Goal: Obtain resource: Download file/media

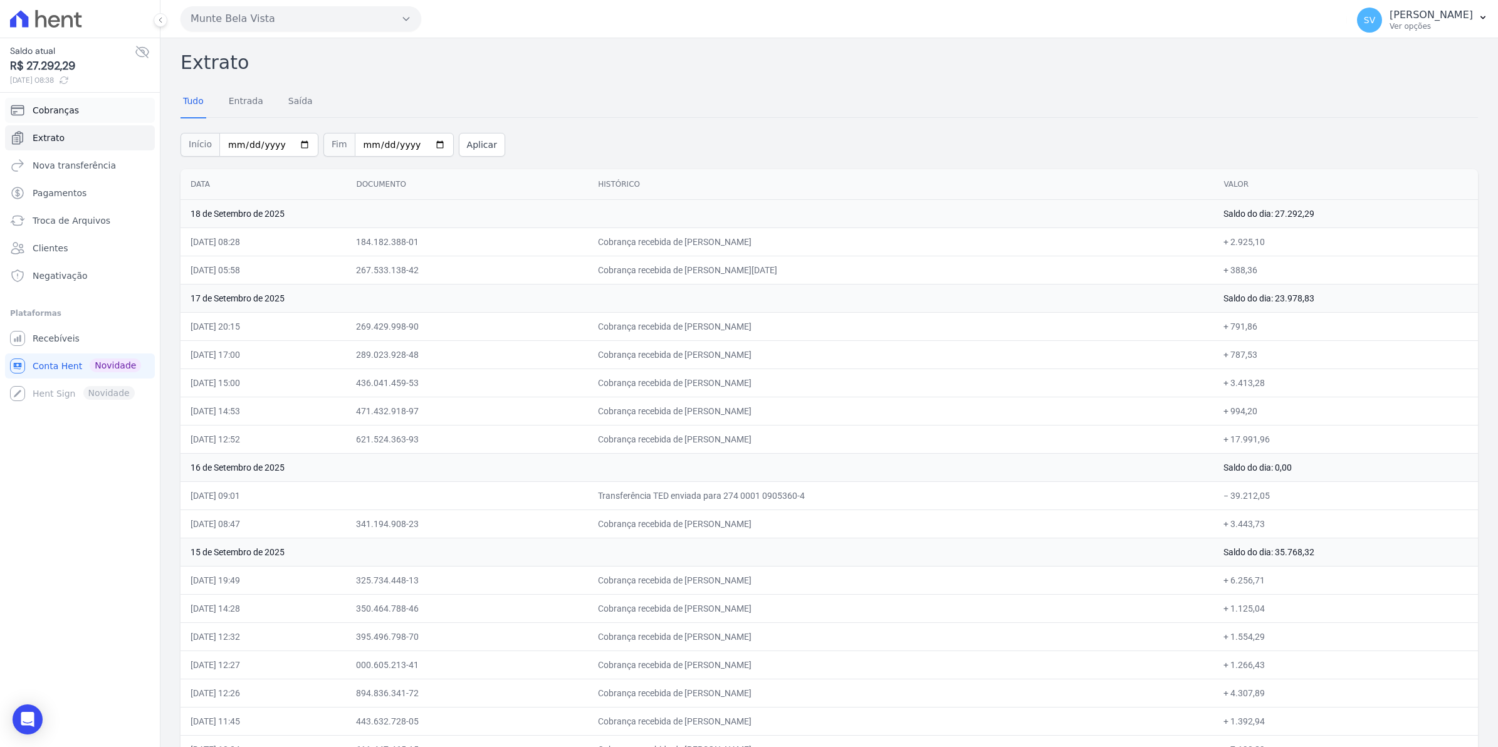
click at [48, 113] on span "Cobranças" at bounding box center [56, 110] width 46 height 13
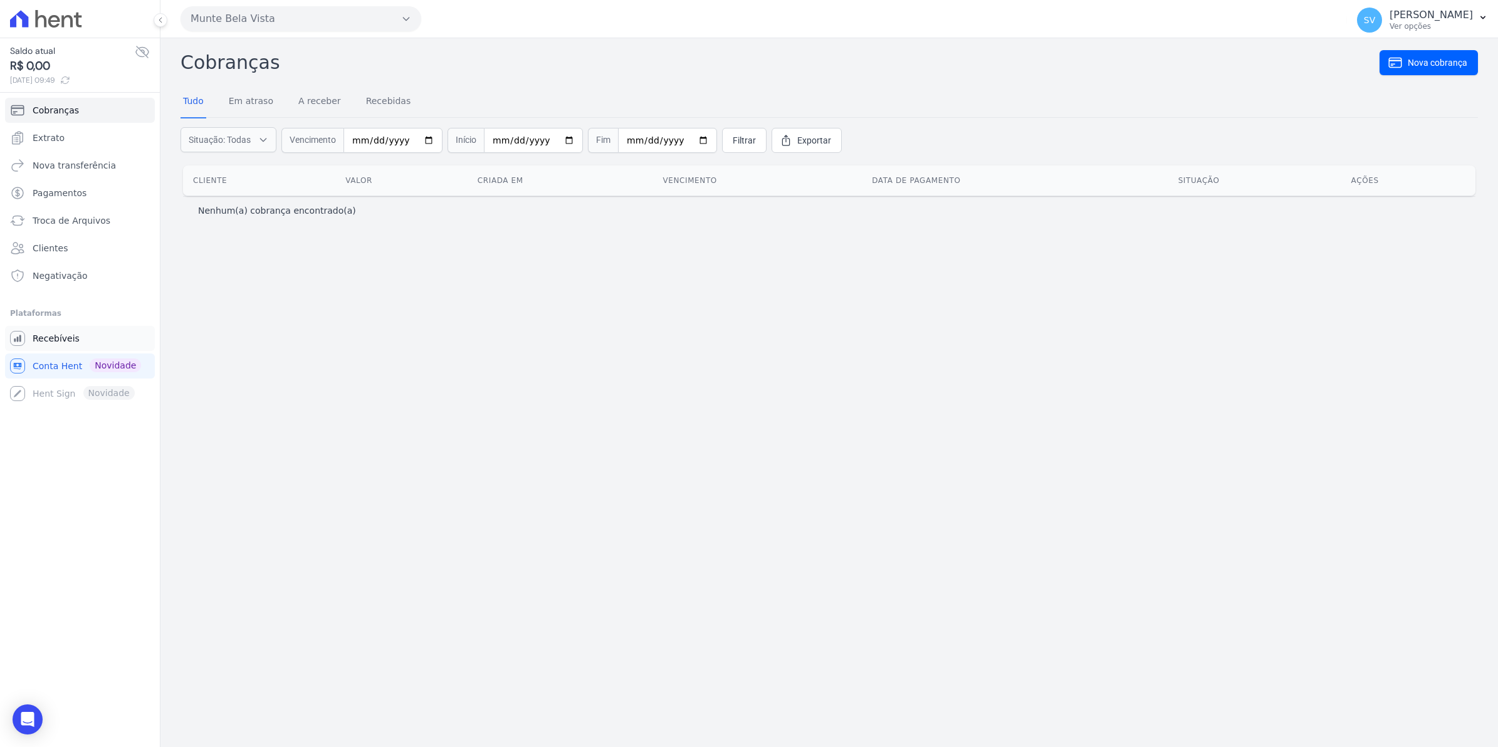
click at [67, 340] on span "Recebíveis" at bounding box center [56, 338] width 47 height 13
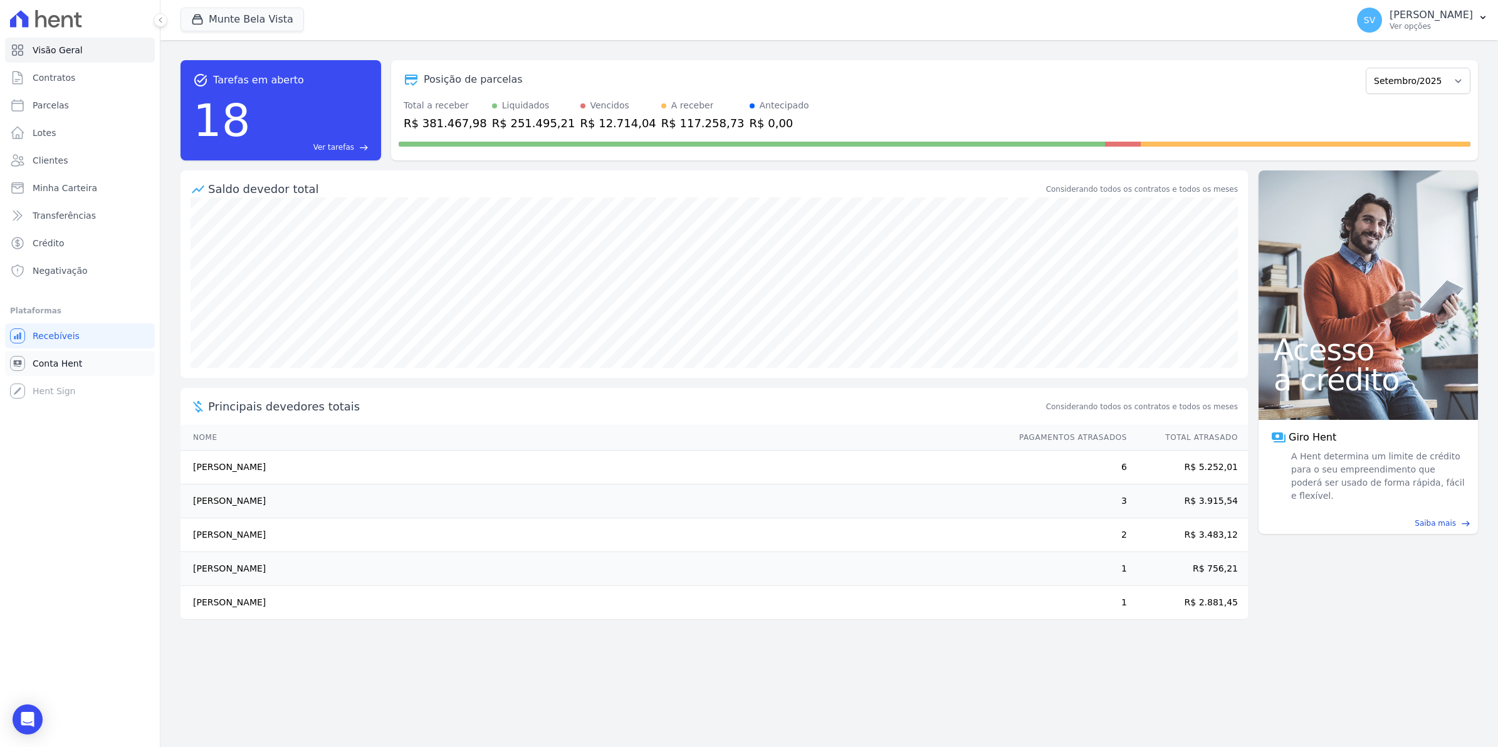
click at [36, 365] on span "Conta Hent" at bounding box center [58, 363] width 50 height 13
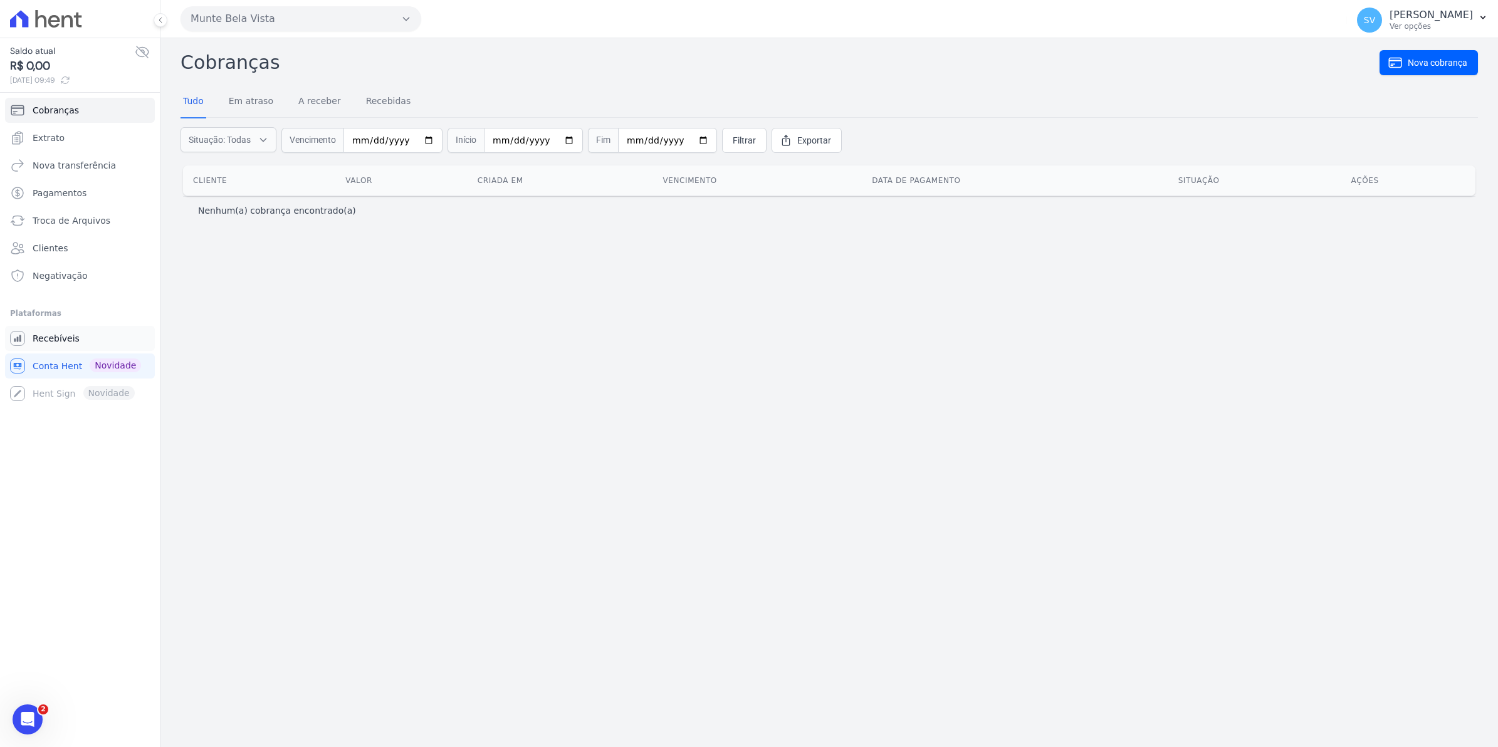
click at [49, 342] on span "Recebíveis" at bounding box center [56, 338] width 47 height 13
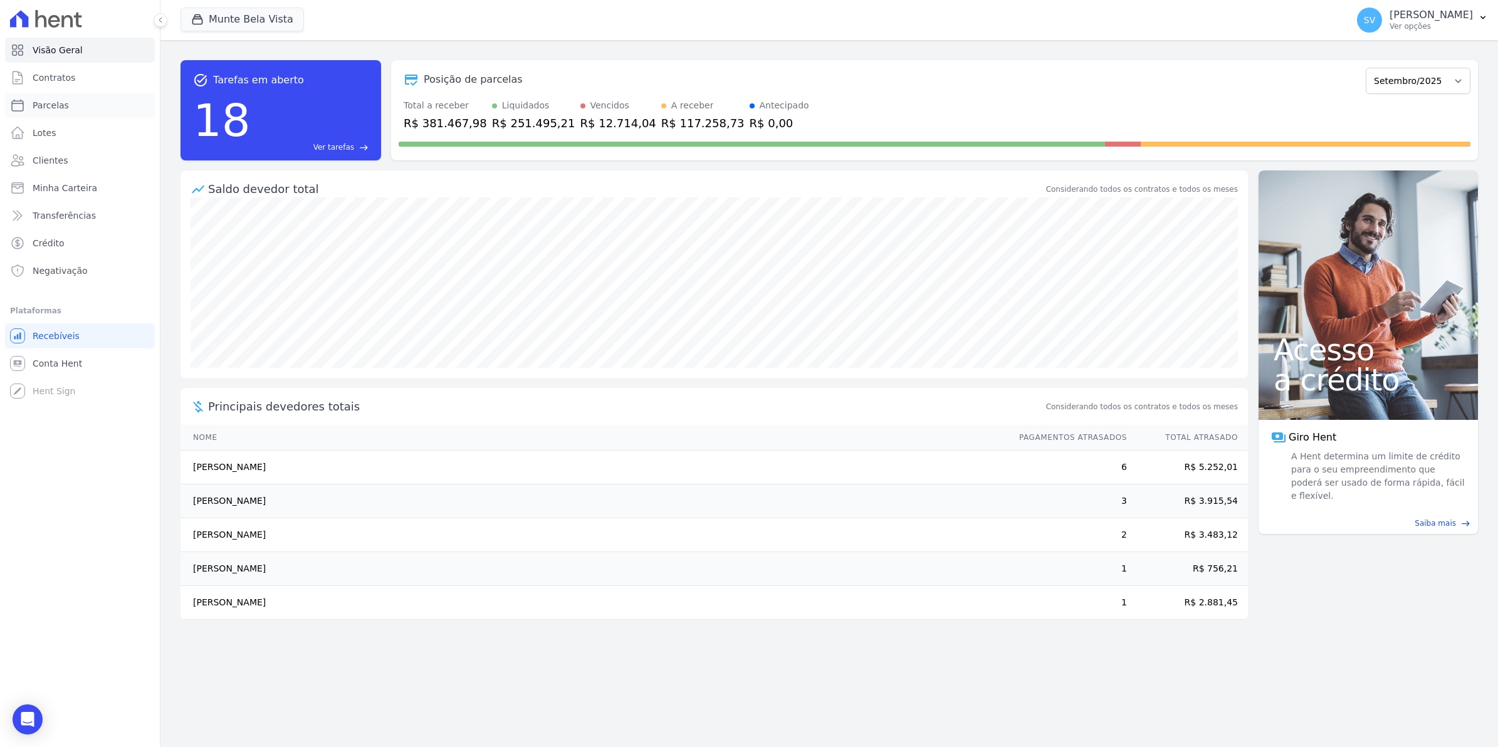
click at [35, 99] on span "Parcelas" at bounding box center [51, 105] width 36 height 13
select select
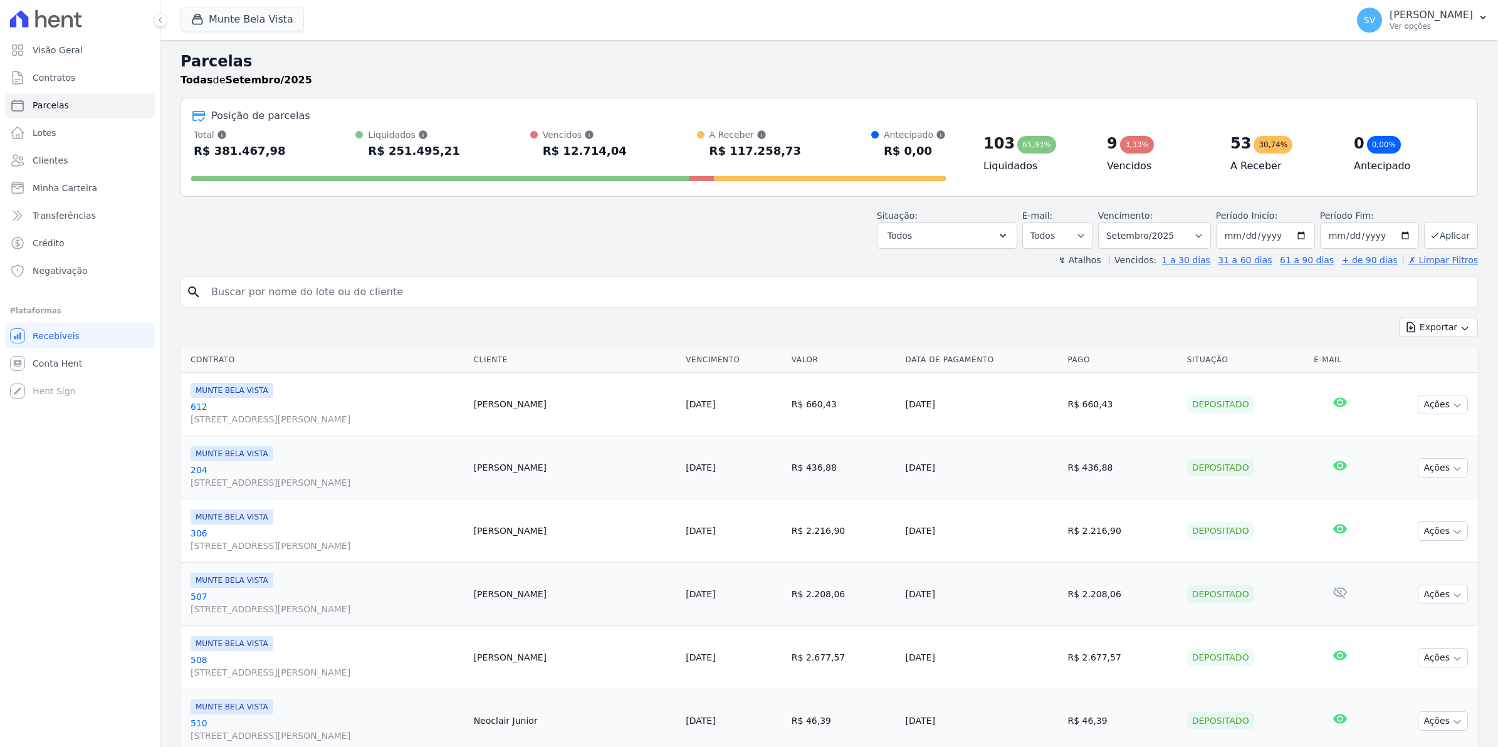
select select
click at [48, 79] on span "Contratos" at bounding box center [54, 77] width 43 height 13
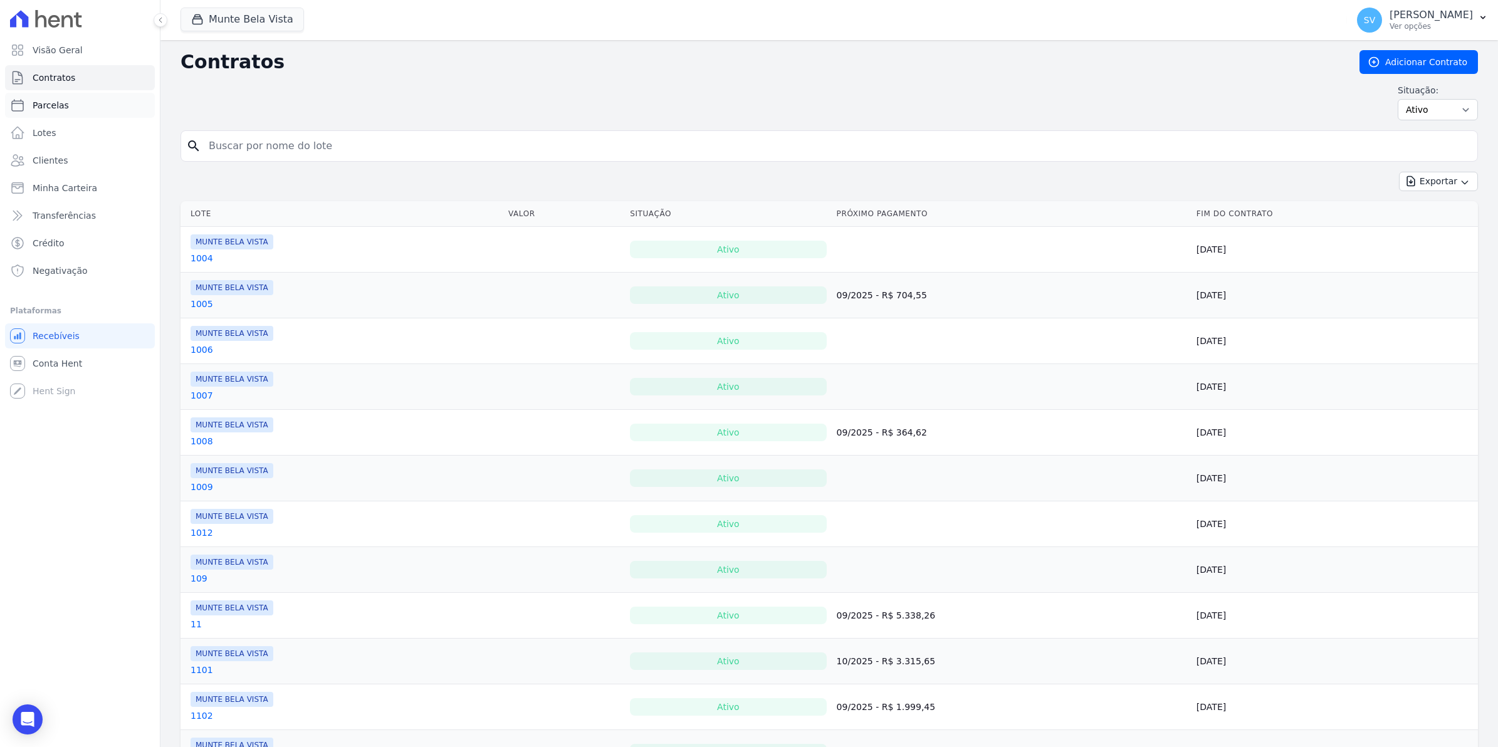
click at [55, 108] on span "Parcelas" at bounding box center [51, 105] width 36 height 13
select select
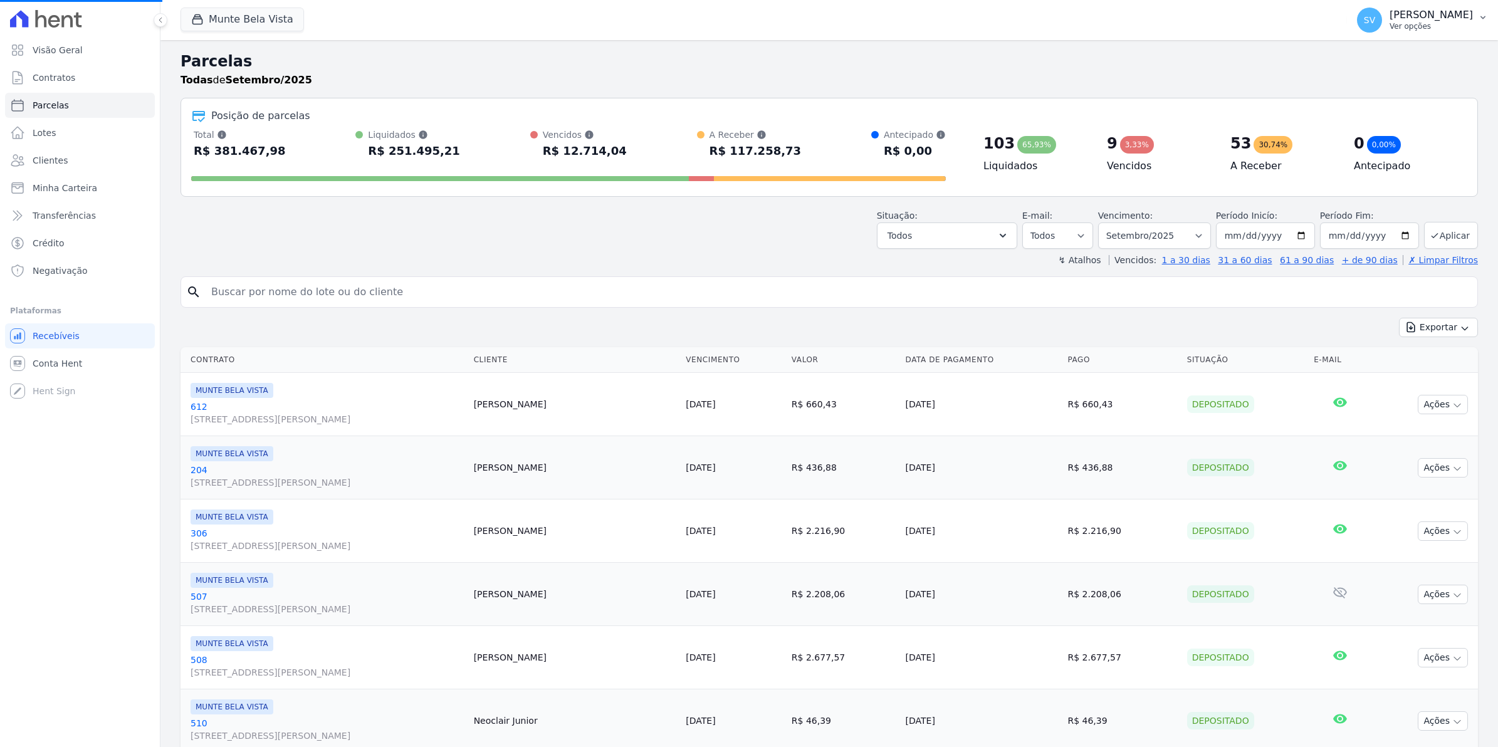
click at [1375, 17] on span "SV" at bounding box center [1369, 20] width 25 height 25
select select
click at [1375, 23] on span "SV" at bounding box center [1369, 20] width 11 height 9
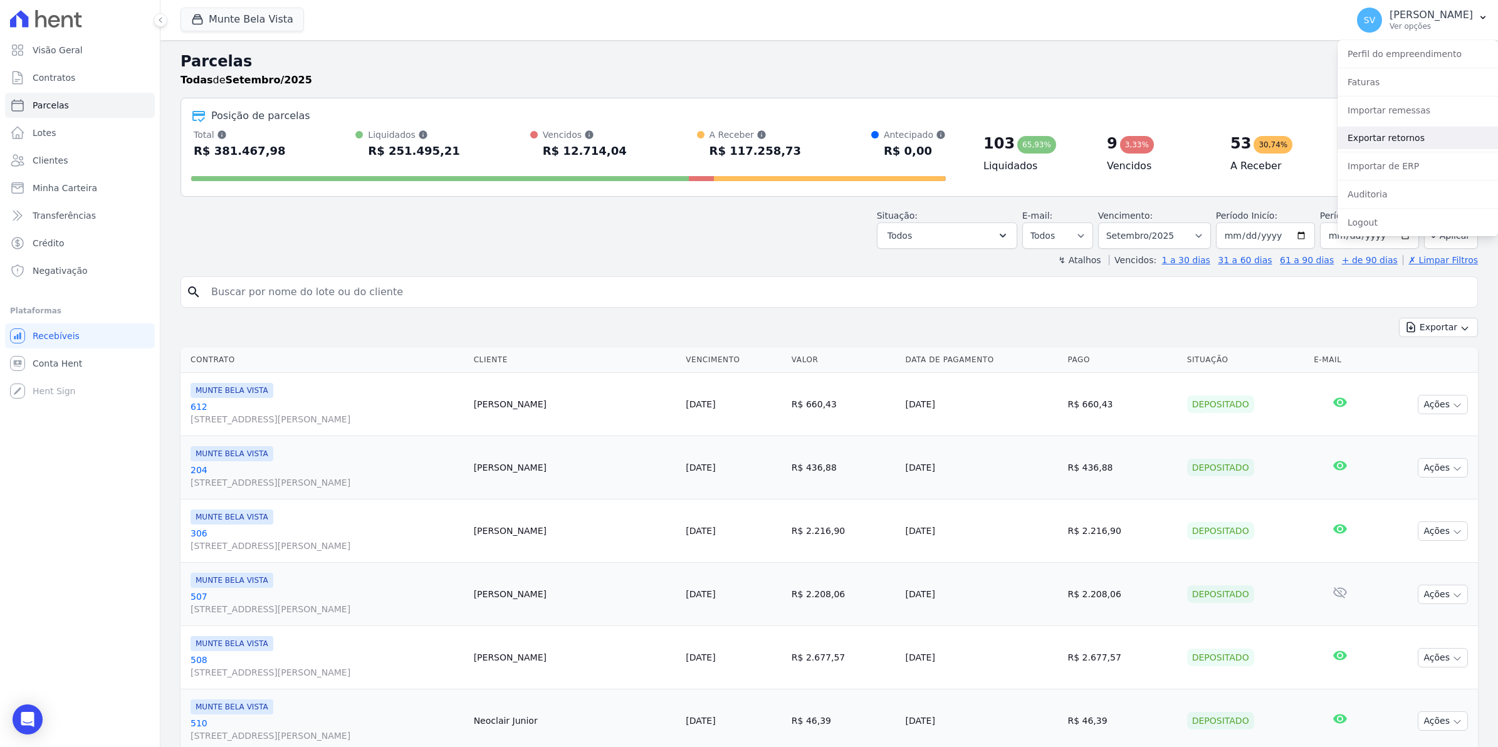
click at [1377, 139] on link "Exportar retornos" at bounding box center [1418, 138] width 160 height 23
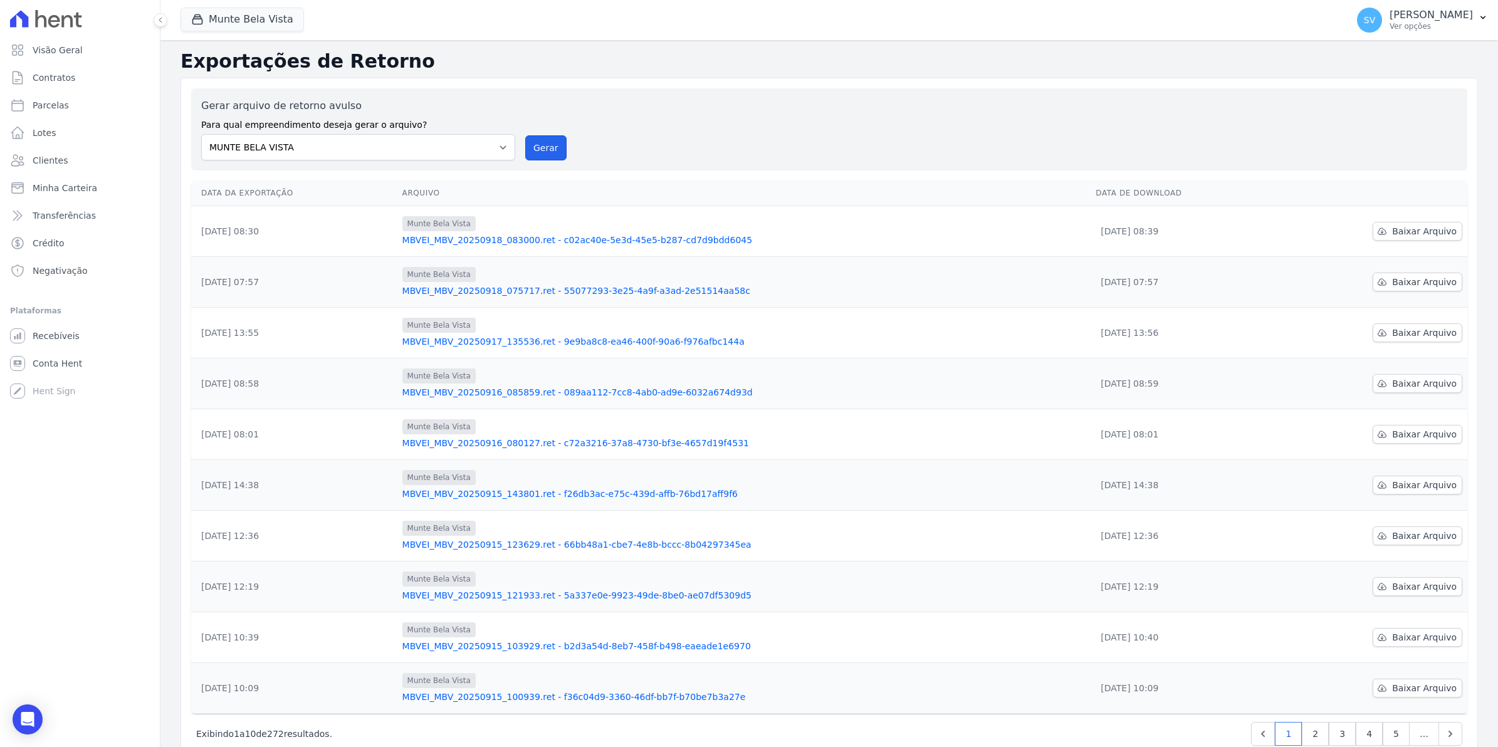
click at [534, 148] on button "Gerar" at bounding box center [545, 147] width 41 height 25
